Goal: Check status: Check status

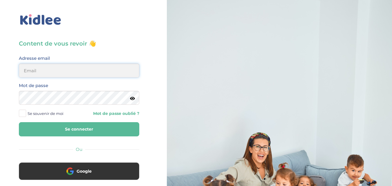
click at [106, 64] on input "email" at bounding box center [79, 71] width 121 height 14
type input "linda75001paris@outlook.fr"
click at [95, 125] on button "Se connecter" at bounding box center [79, 129] width 121 height 14
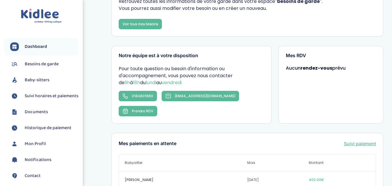
scroll to position [87, 0]
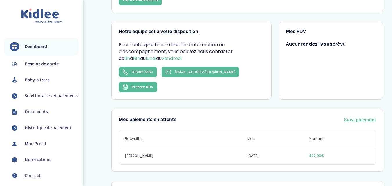
click at [358, 116] on link "Suivi paiement" at bounding box center [360, 119] width 32 height 7
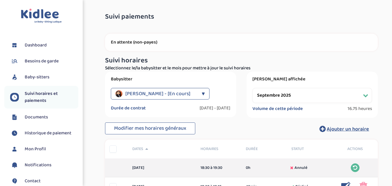
select select "septembre 2025"
click at [43, 132] on span "Historique de paiement" at bounding box center [48, 133] width 47 height 7
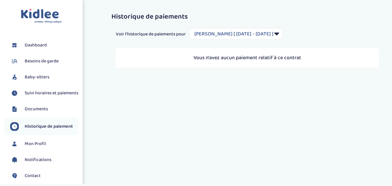
select select "1948"
click at [35, 96] on span "Suivi horaires et paiements" at bounding box center [52, 93] width 54 height 7
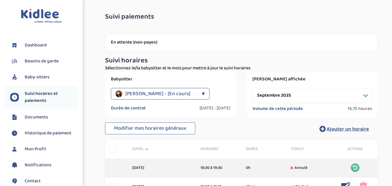
select select "septembre 2025"
click at [152, 44] on p "En attente (non-payes)" at bounding box center [241, 43] width 261 height 6
click at [139, 43] on p "En attente (non-payes)" at bounding box center [241, 43] width 261 height 6
click at [120, 40] on p "En attente (non-payes)" at bounding box center [241, 43] width 261 height 6
click at [135, 20] on span "Suivi paiements" at bounding box center [129, 17] width 49 height 8
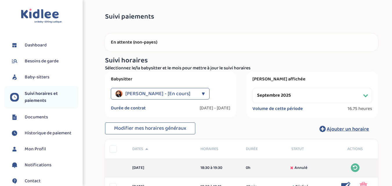
click at [137, 18] on span "Suivi paiements" at bounding box center [129, 17] width 49 height 8
drag, startPoint x: 141, startPoint y: 49, endPoint x: 137, endPoint y: 44, distance: 6.4
click at [139, 46] on div "En attente (non-payes)" at bounding box center [241, 42] width 273 height 17
click at [137, 43] on p "En attente (non-payes)" at bounding box center [241, 43] width 261 height 6
click at [136, 43] on p "En attente (non-payes)" at bounding box center [241, 43] width 261 height 6
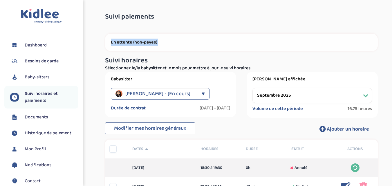
click at [136, 43] on p "En attente (non-payes)" at bounding box center [241, 43] width 261 height 6
click at [171, 60] on h3 "Suivi horaires" at bounding box center [241, 61] width 273 height 8
